Goal: Check status: Check status

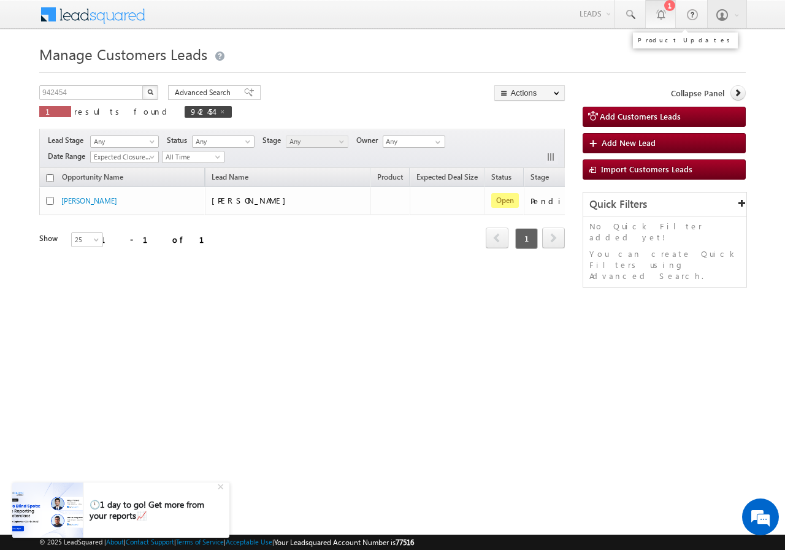
click at [657, 14] on div at bounding box center [661, 14] width 12 height 12
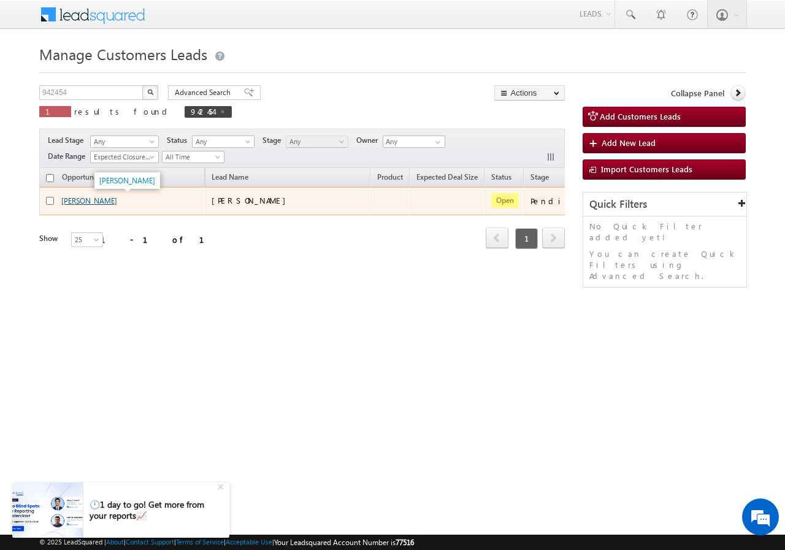
click at [75, 200] on link "[PERSON_NAME]" at bounding box center [89, 200] width 56 height 9
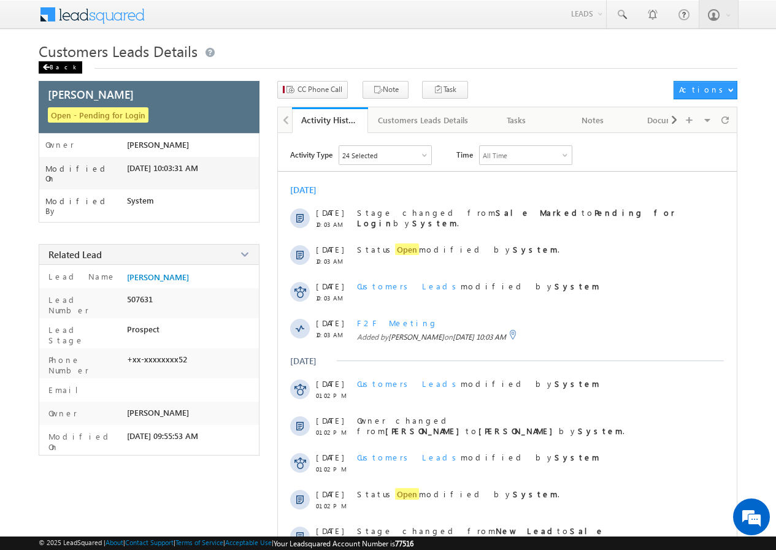
click at [53, 72] on div "Back" at bounding box center [61, 67] width 44 height 12
